Goal: Find specific page/section: Find specific page/section

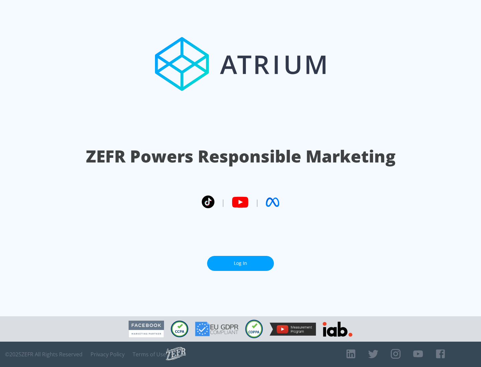
click at [241, 261] on link "Log In" at bounding box center [240, 263] width 67 height 15
